Goal: Obtain resource: Download file/media

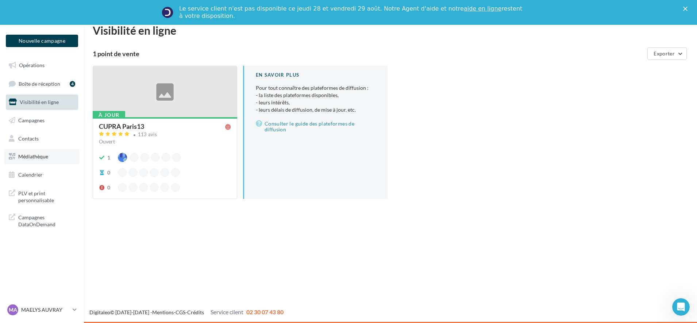
click at [36, 151] on link "Médiathèque" at bounding box center [41, 156] width 75 height 15
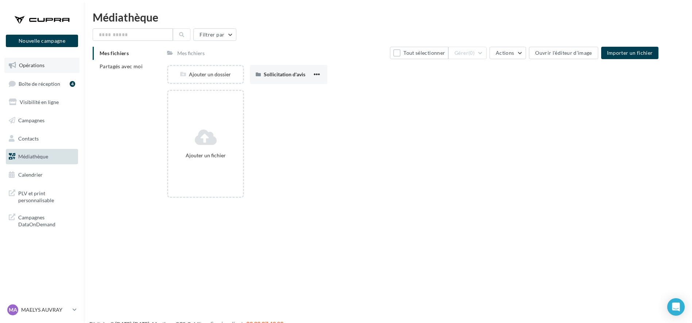
click at [34, 63] on span "Opérations" at bounding box center [32, 65] width 26 height 6
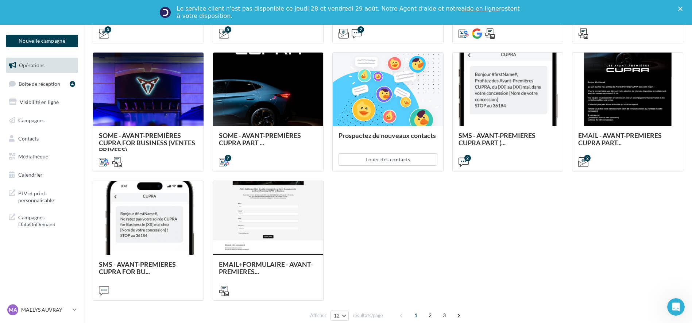
scroll to position [343, 0]
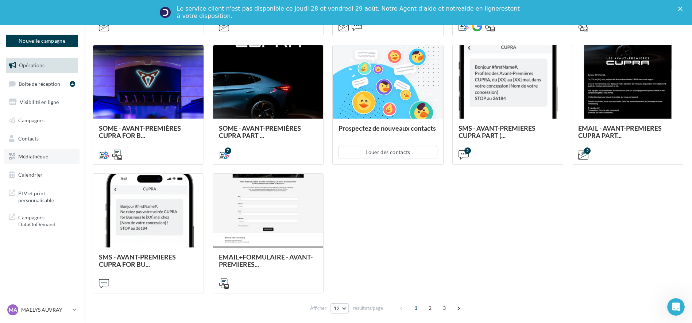
click at [24, 153] on link "Médiathèque" at bounding box center [41, 156] width 75 height 15
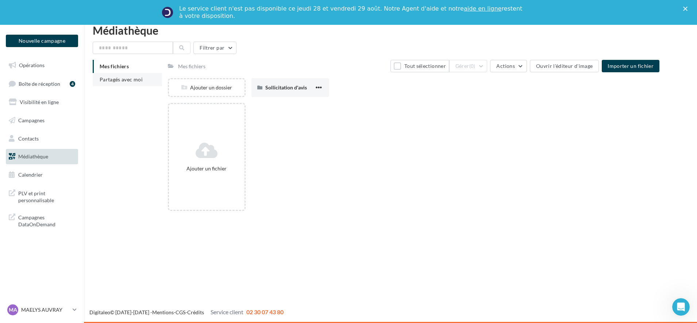
click at [122, 84] on li "Partagés avec moi" at bounding box center [127, 79] width 69 height 13
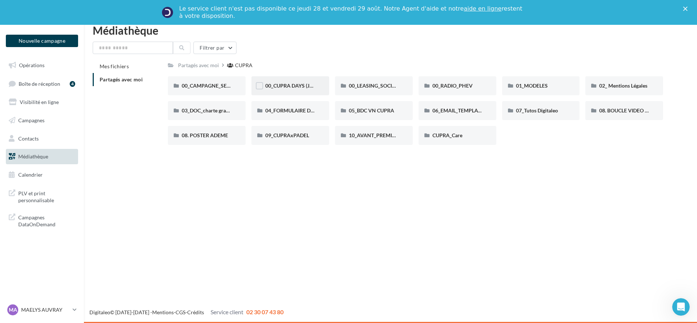
click at [288, 80] on div "00_CUPRA DAYS (JPO)" at bounding box center [290, 85] width 78 height 19
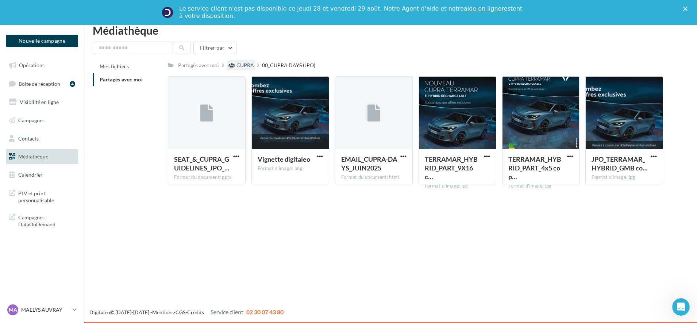
click at [247, 67] on div "CUPRA" at bounding box center [245, 65] width 18 height 7
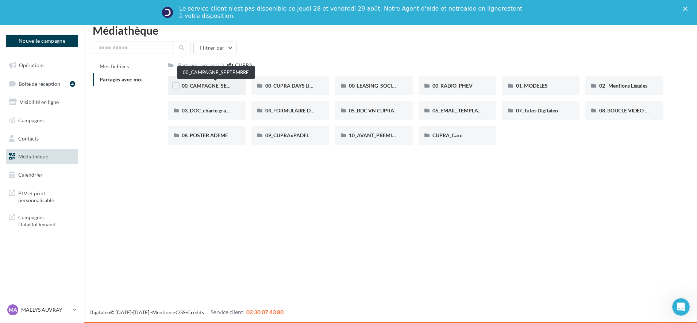
click at [226, 84] on span "00_CAMPAGNE_SEPTEMBRE" at bounding box center [216, 85] width 68 height 6
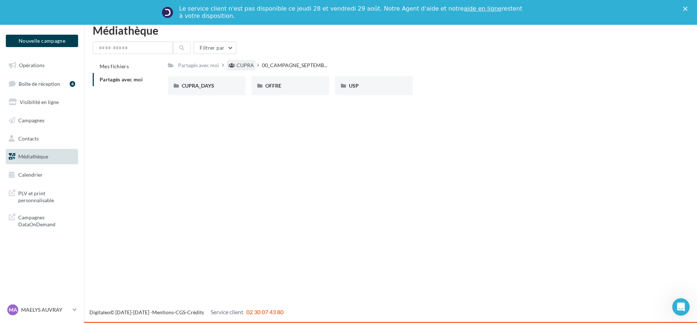
click at [241, 66] on div "CUPRA" at bounding box center [245, 65] width 18 height 7
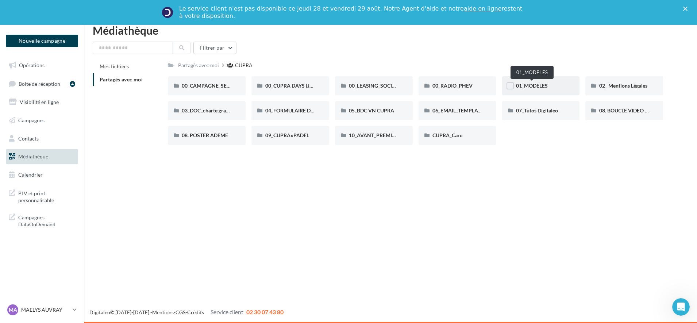
click at [535, 85] on span "01_MODELES" at bounding box center [532, 85] width 32 height 6
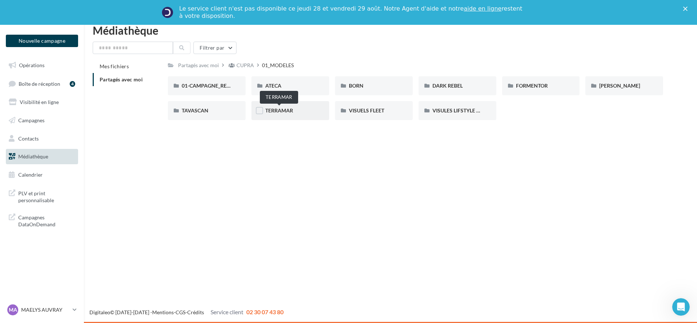
click at [280, 108] on span "TERRAMAR" at bounding box center [279, 110] width 28 height 6
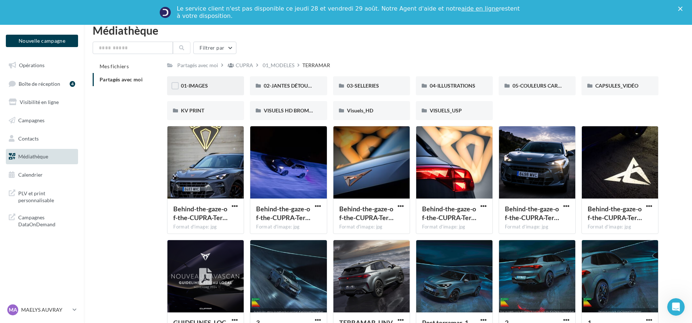
click at [197, 79] on div "01-IMAGES" at bounding box center [205, 85] width 77 height 19
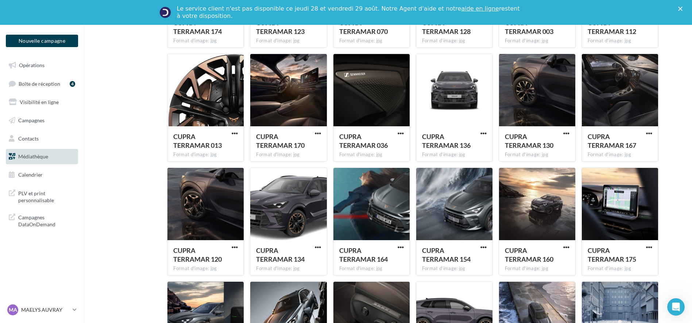
scroll to position [705, 0]
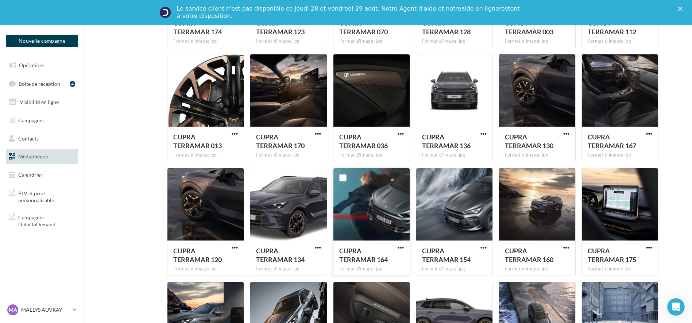
click at [401, 247] on span "button" at bounding box center [401, 247] width 6 height 6
click at [366, 258] on button "Télécharger" at bounding box center [368, 262] width 73 height 19
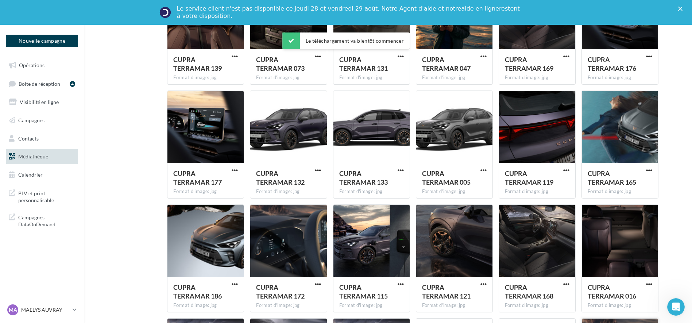
scroll to position [207, 0]
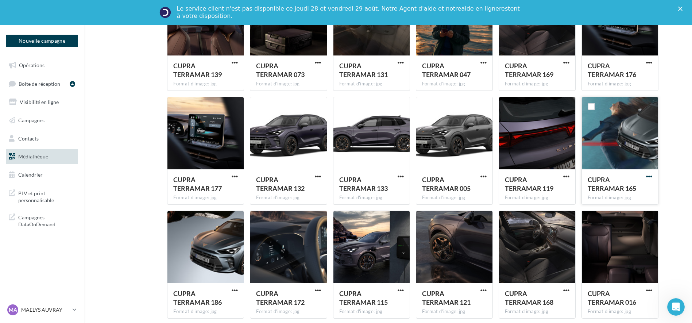
click at [649, 176] on span "button" at bounding box center [649, 176] width 6 height 6
click at [598, 193] on button "Télécharger" at bounding box center [617, 191] width 73 height 19
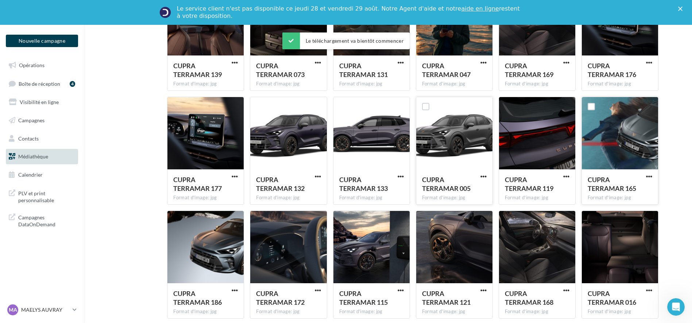
scroll to position [0, 0]
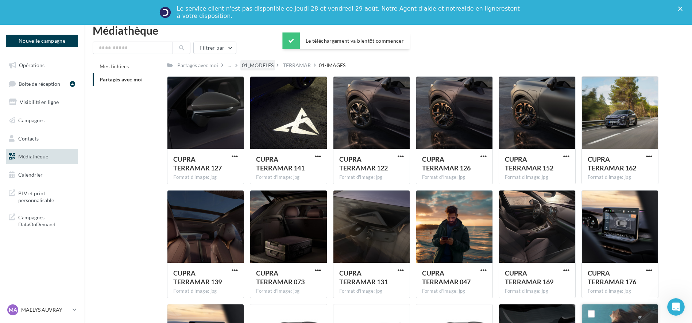
click at [260, 66] on div "01_MODELES" at bounding box center [258, 65] width 32 height 7
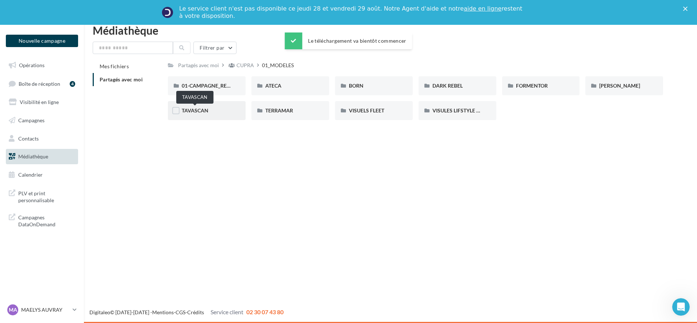
click at [202, 112] on span "TAVASCAN" at bounding box center [195, 110] width 27 height 6
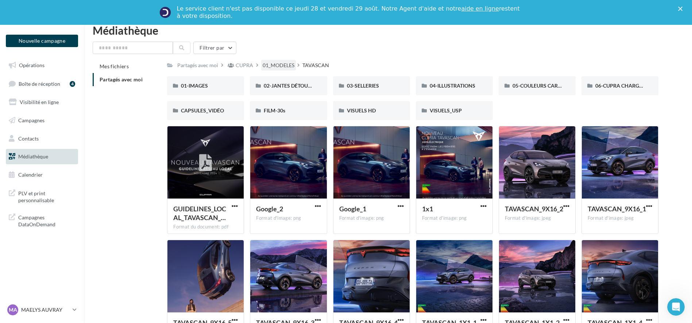
click at [269, 64] on div "01_MODELES" at bounding box center [279, 65] width 32 height 7
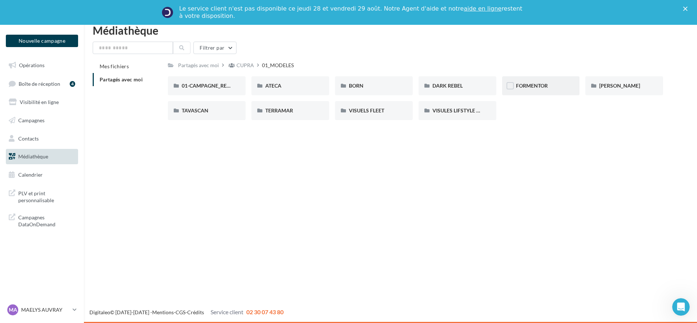
click at [528, 90] on div "FORMENTOR" at bounding box center [541, 85] width 78 height 19
click at [222, 84] on div "01-IMAGES" at bounding box center [207, 85] width 50 height 7
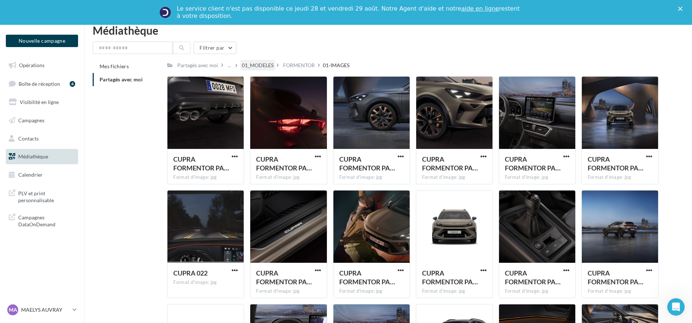
click at [258, 65] on div "01_MODELES" at bounding box center [258, 65] width 32 height 7
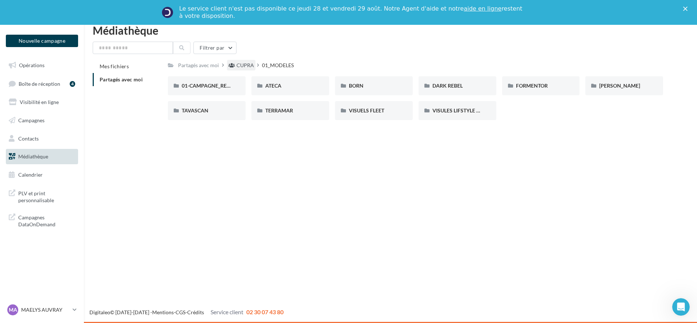
click at [243, 66] on div "CUPRA" at bounding box center [245, 65] width 18 height 7
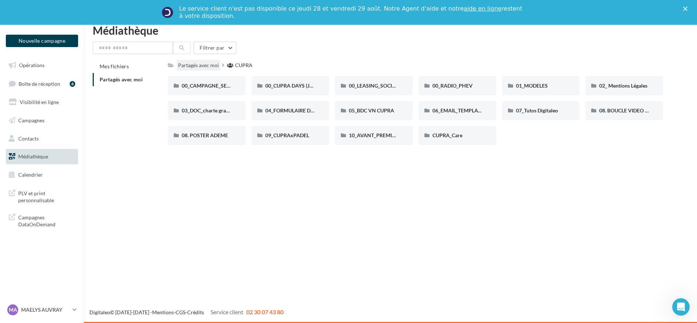
click at [210, 63] on div "Partagés avec moi" at bounding box center [198, 65] width 41 height 7
click at [222, 82] on div "00_CAMPAGNE_SEPTEMBRE" at bounding box center [207, 85] width 50 height 7
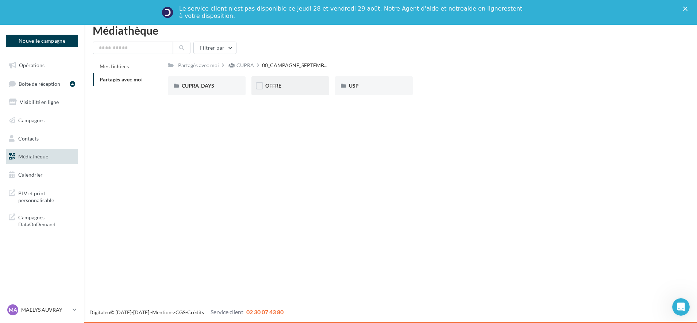
click at [284, 88] on div "OFFRE" at bounding box center [290, 85] width 50 height 7
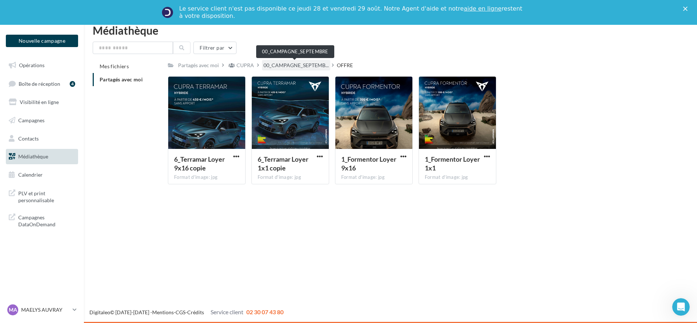
click at [286, 67] on span "00_CAMPAGNE_SEPTEMB..." at bounding box center [295, 65] width 65 height 7
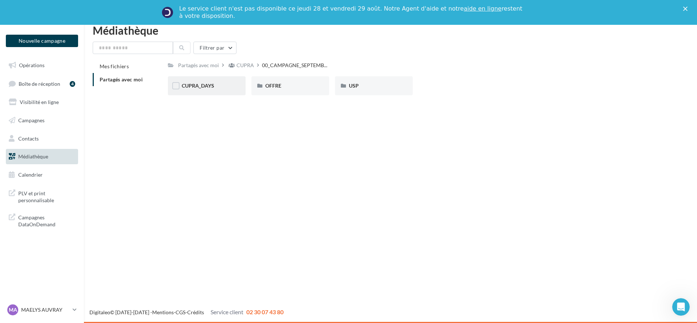
click at [198, 87] on span "CUPRA_DAYS" at bounding box center [198, 85] width 32 height 6
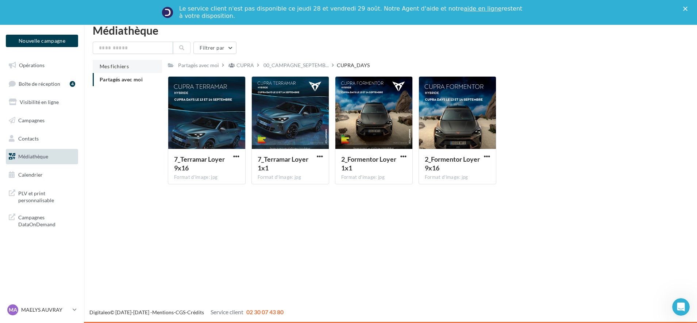
click at [122, 73] on li "Mes fichiers" at bounding box center [127, 66] width 69 height 13
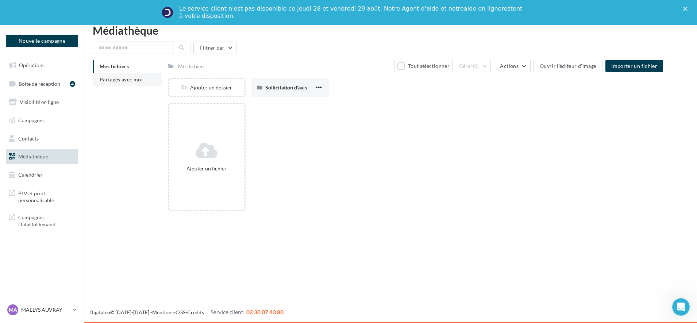
click at [121, 82] on span "Partagés avec moi" at bounding box center [121, 79] width 43 height 6
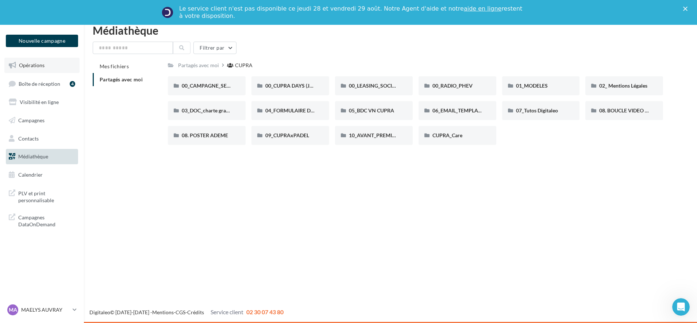
click at [14, 67] on icon at bounding box center [12, 65] width 7 height 9
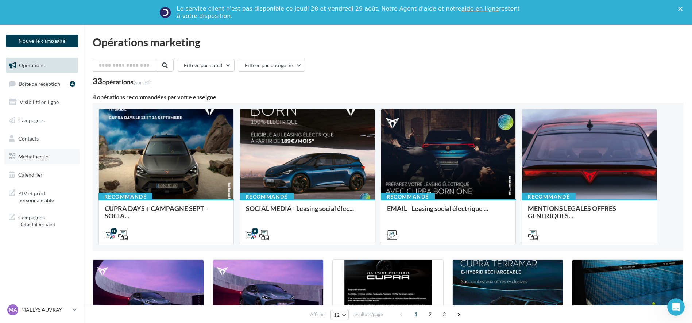
click at [22, 152] on link "Médiathèque" at bounding box center [41, 156] width 75 height 15
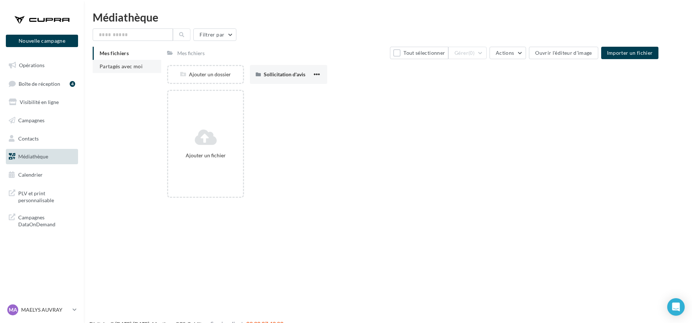
click at [116, 67] on span "Partagés avec moi" at bounding box center [121, 66] width 43 height 6
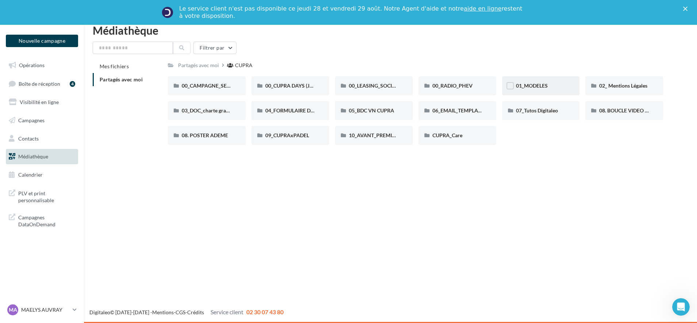
click at [533, 89] on div "01_MODELES" at bounding box center [541, 85] width 50 height 7
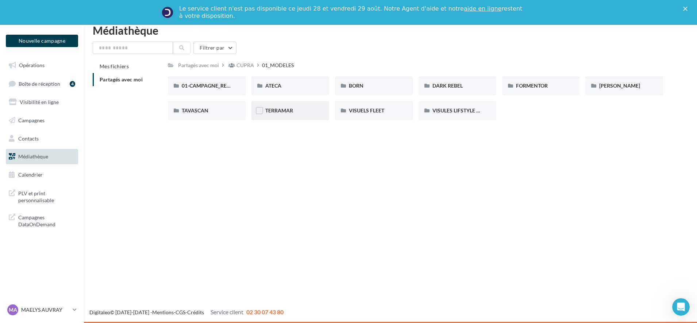
click at [302, 111] on div "TERRAMAR" at bounding box center [290, 110] width 50 height 7
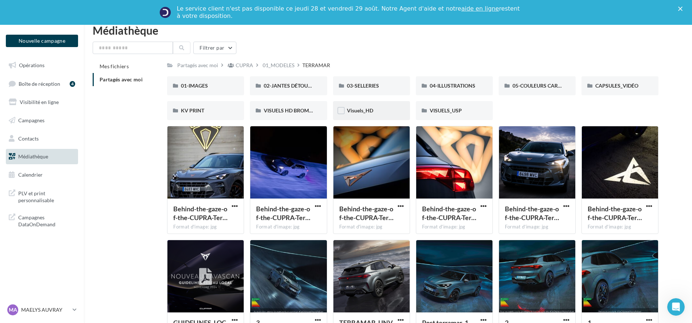
click at [383, 109] on div "Visuels_HD" at bounding box center [371, 110] width 49 height 7
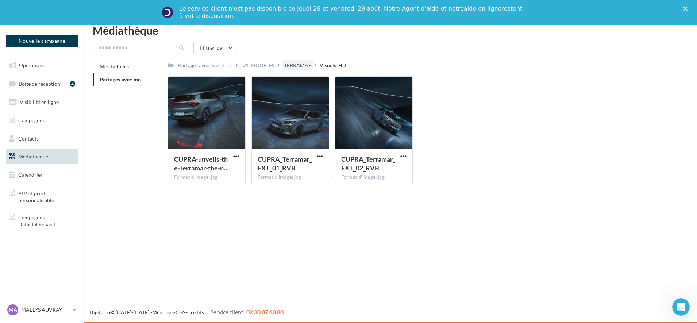
click at [301, 66] on div "TERRAMAR" at bounding box center [298, 65] width 28 height 7
